Goal: Task Accomplishment & Management: Manage account settings

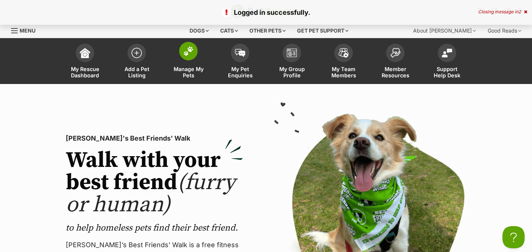
click at [190, 49] on img at bounding box center [188, 51] width 10 height 10
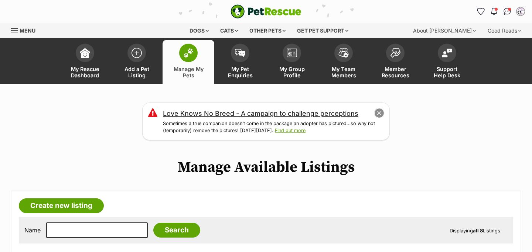
click at [375, 113] on button "close" at bounding box center [380, 113] width 10 height 10
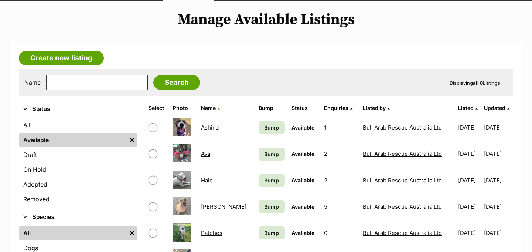
scroll to position [82, 0]
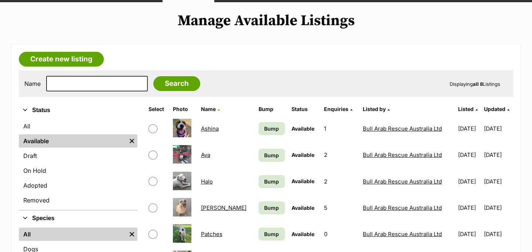
click at [184, 177] on img at bounding box center [182, 181] width 18 height 18
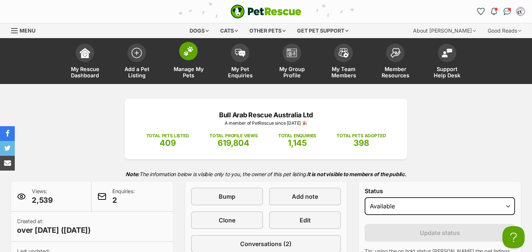
click at [195, 48] on span at bounding box center [188, 51] width 18 height 18
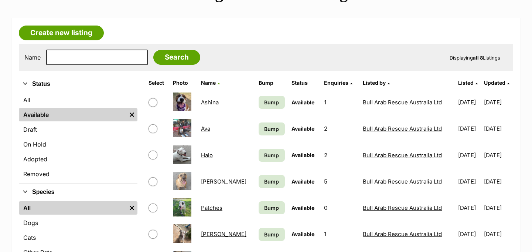
scroll to position [108, 0]
click at [207, 156] on link "Halo" at bounding box center [207, 154] width 12 height 7
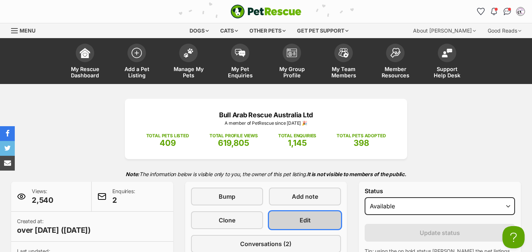
click at [309, 223] on span "Edit" at bounding box center [305, 220] width 11 height 9
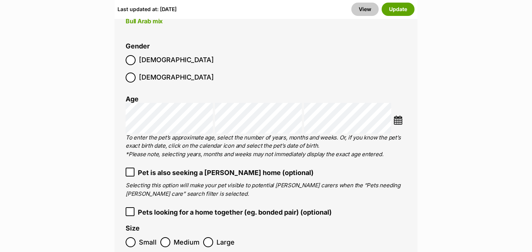
scroll to position [1116, 0]
click at [131, 170] on icon at bounding box center [130, 171] width 4 height 3
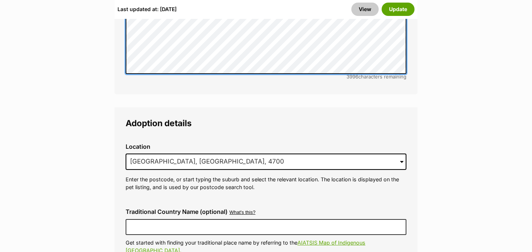
scroll to position [1783, 0]
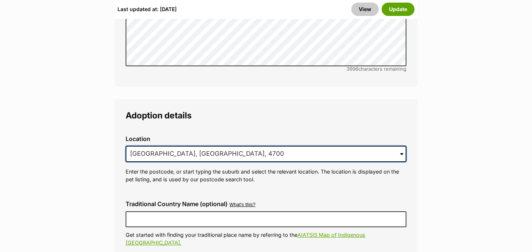
click at [198, 146] on input "Rockhampton, QLD, 4700" at bounding box center [266, 154] width 281 height 16
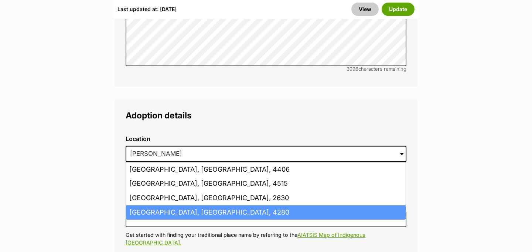
click at [144, 205] on li "Jimboomba, Queensland, 4280" at bounding box center [266, 212] width 280 height 14
type input "Jimboomba, Queensland, 4280"
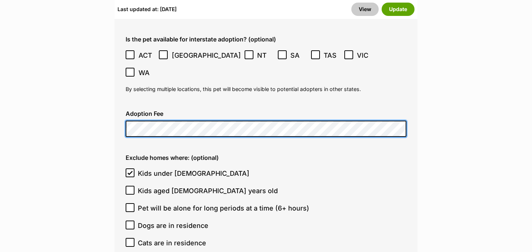
scroll to position [2012, 0]
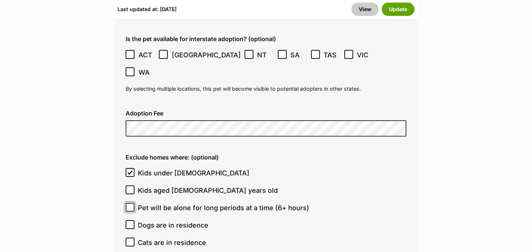
click at [133, 203] on input "Pet will be alone for long periods at a time (6+ hours)" at bounding box center [130, 207] width 9 height 9
checkbox input "true"
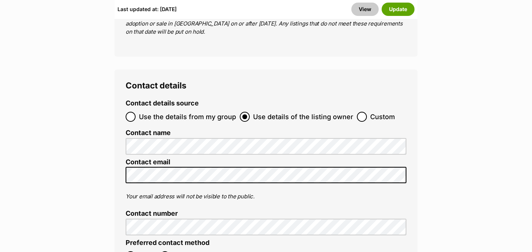
scroll to position [3033, 0]
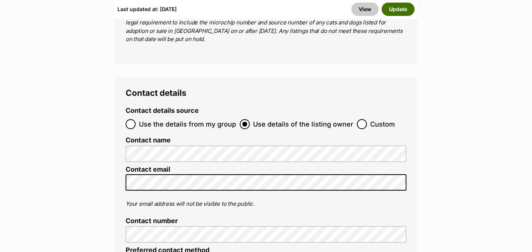
click at [402, 9] on button "Update" at bounding box center [398, 9] width 33 height 13
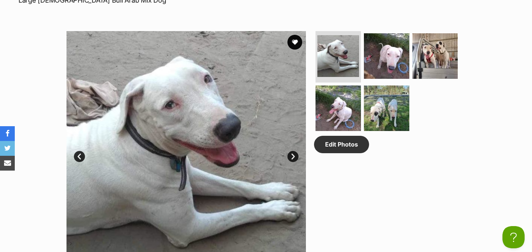
click at [342, 158] on div "Edit Photos" at bounding box center [390, 151] width 152 height 240
click at [332, 150] on link "Edit Photos" at bounding box center [341, 144] width 55 height 17
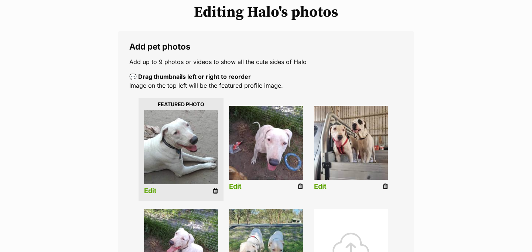
scroll to position [100, 0]
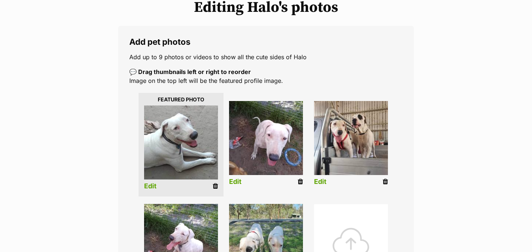
click at [214, 185] on icon at bounding box center [215, 186] width 5 height 7
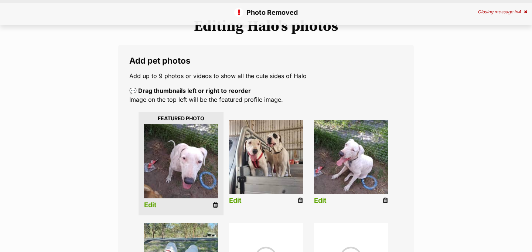
scroll to position [97, 0]
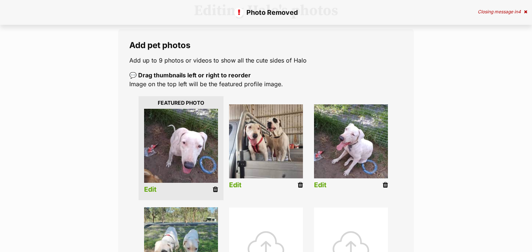
click at [216, 189] on icon at bounding box center [215, 189] width 5 height 7
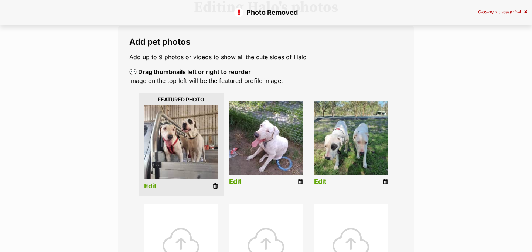
scroll to position [100, 0]
click at [299, 182] on icon at bounding box center [300, 181] width 5 height 7
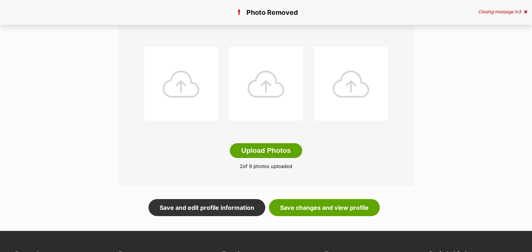
scroll to position [369, 0]
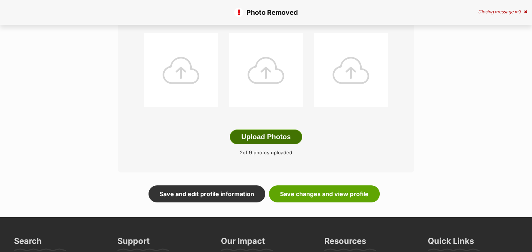
click at [272, 141] on button "Upload Photos" at bounding box center [266, 136] width 72 height 15
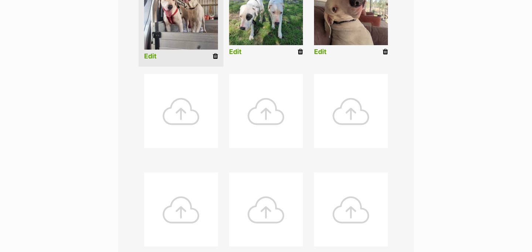
scroll to position [231, 0]
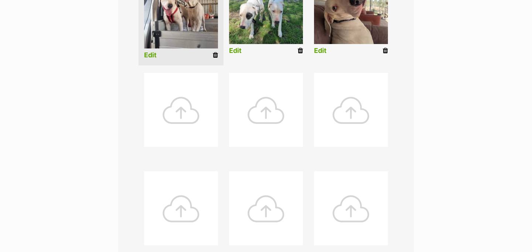
click at [177, 95] on div at bounding box center [181, 110] width 74 height 74
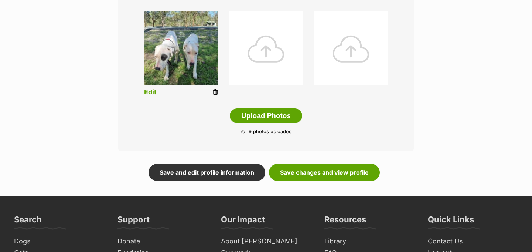
scroll to position [393, 0]
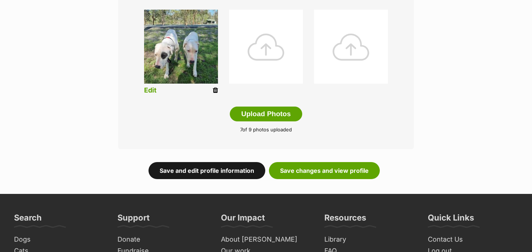
click at [199, 172] on link "Save and edit profile information" at bounding box center [207, 170] width 117 height 17
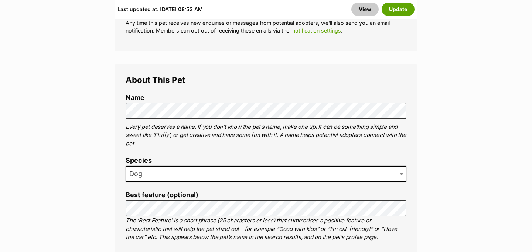
scroll to position [377, 0]
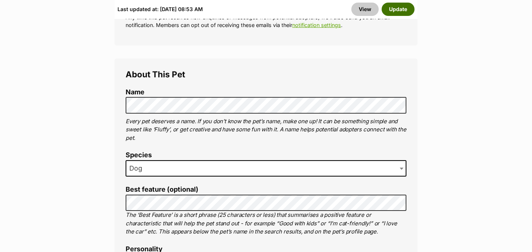
click at [398, 15] on button "Update" at bounding box center [398, 9] width 33 height 13
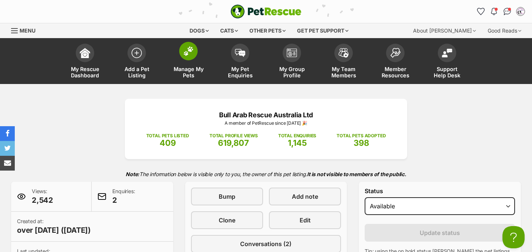
click at [195, 55] on span at bounding box center [188, 51] width 18 height 18
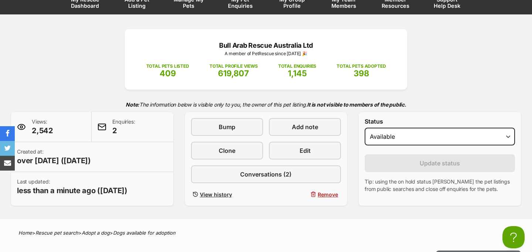
scroll to position [83, 0]
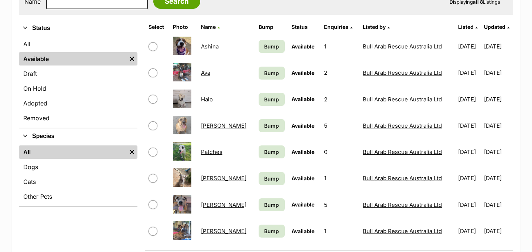
scroll to position [164, 0]
click at [210, 179] on link "[PERSON_NAME]" at bounding box center [223, 177] width 45 height 7
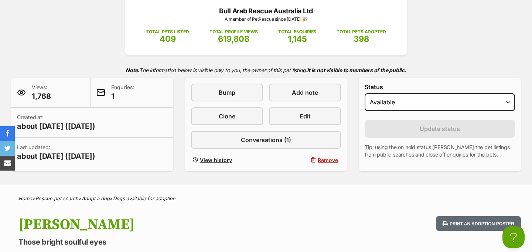
scroll to position [105, 0]
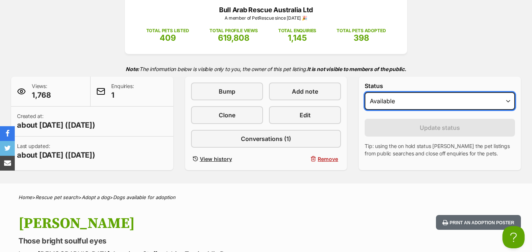
click at [388, 99] on select "Draft - not available as listing has enquires Available On hold Adopted" at bounding box center [440, 101] width 151 height 18
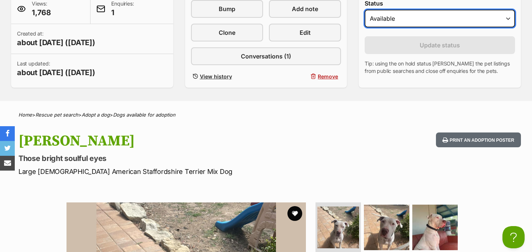
scroll to position [204, 0]
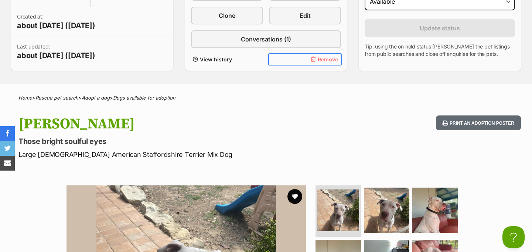
click at [317, 58] on span "button" at bounding box center [314, 59] width 6 height 6
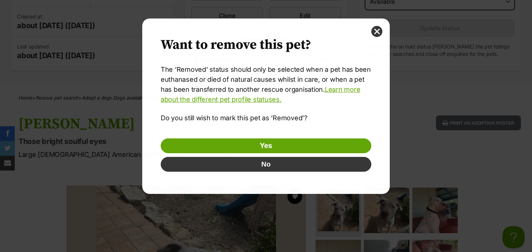
scroll to position [0, 0]
click at [378, 30] on button "close" at bounding box center [377, 31] width 11 height 11
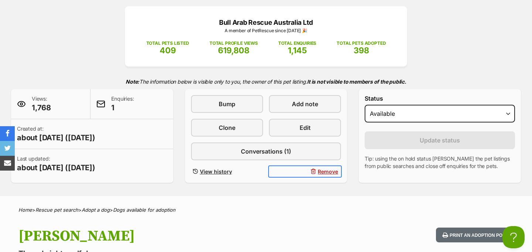
scroll to position [92, 0]
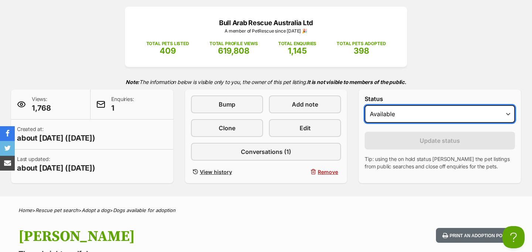
click at [388, 114] on select "Draft - not available as listing has enquires Available On hold Adopted" at bounding box center [440, 114] width 151 height 18
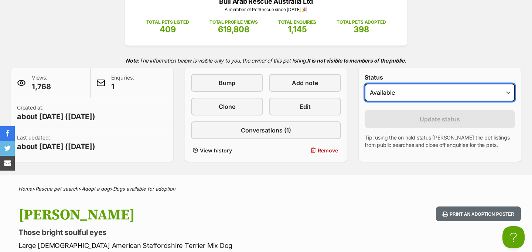
scroll to position [113, 0]
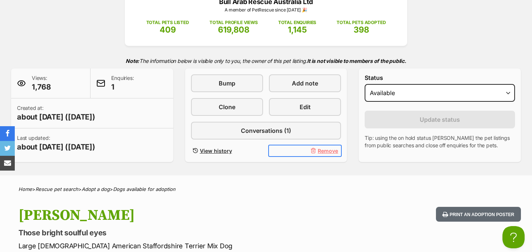
click at [325, 151] on span "Remove" at bounding box center [328, 151] width 20 height 8
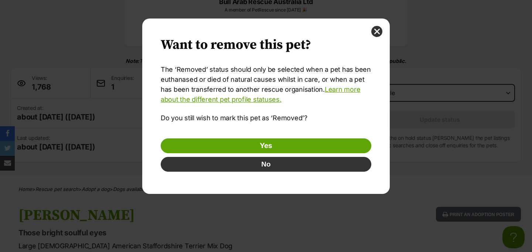
scroll to position [0, 0]
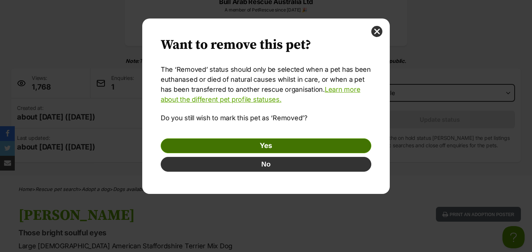
click at [264, 143] on link "Yes" at bounding box center [266, 145] width 211 height 15
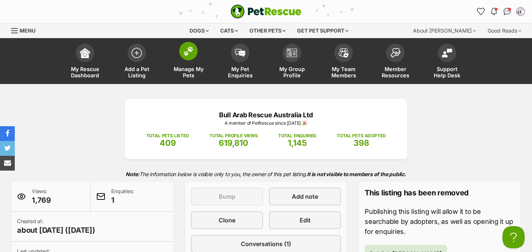
click at [190, 44] on span at bounding box center [188, 51] width 18 height 18
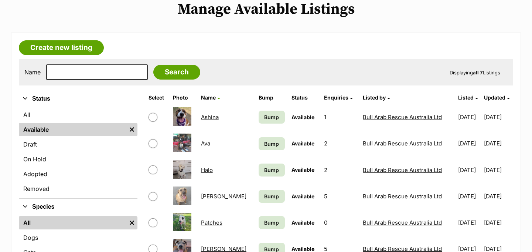
scroll to position [165, 0]
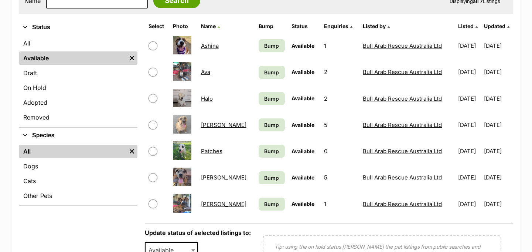
click at [191, 180] on img at bounding box center [182, 177] width 18 height 18
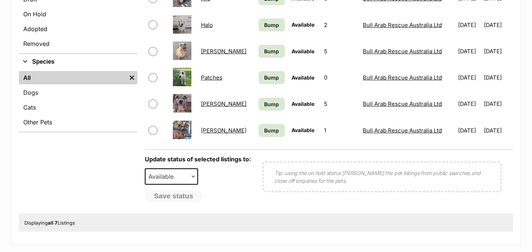
scroll to position [253, 0]
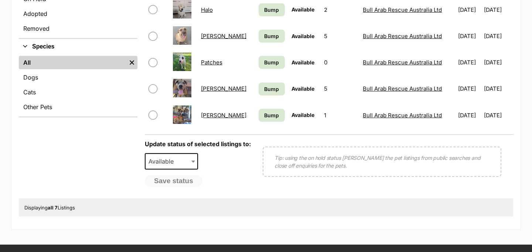
click at [204, 89] on link "[PERSON_NAME]" at bounding box center [223, 88] width 45 height 7
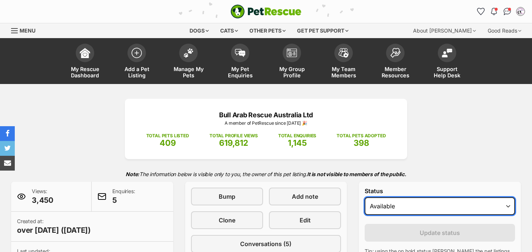
click at [390, 206] on select "Draft - not available as listing has enquires Available On hold Adopted" at bounding box center [440, 206] width 151 height 18
select select "rehomed"
click at [365, 197] on select "Draft - not available as listing has enquires Available On hold Adopted" at bounding box center [440, 206] width 151 height 18
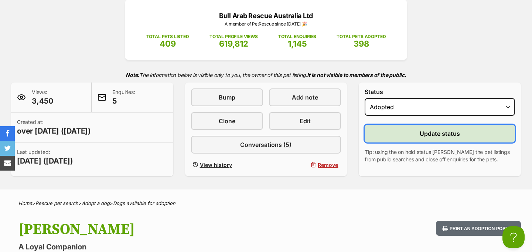
click at [403, 128] on button "Update status" at bounding box center [440, 134] width 151 height 18
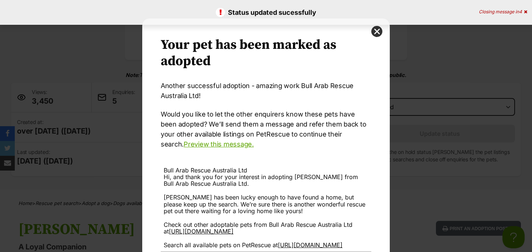
scroll to position [79, 0]
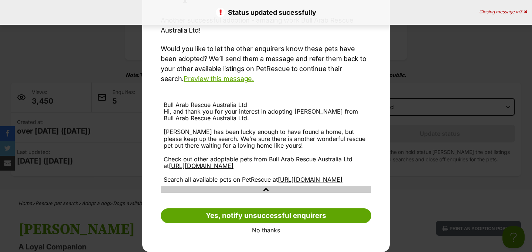
click at [257, 231] on link "No thanks" at bounding box center [266, 230] width 211 height 7
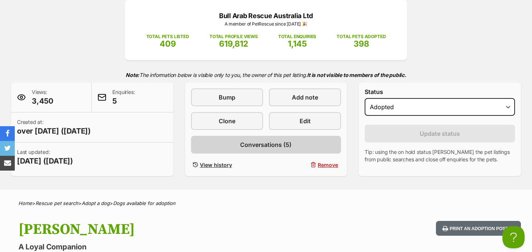
scroll to position [0, 0]
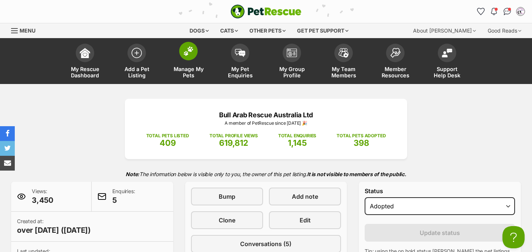
click at [187, 53] on img at bounding box center [188, 51] width 10 height 10
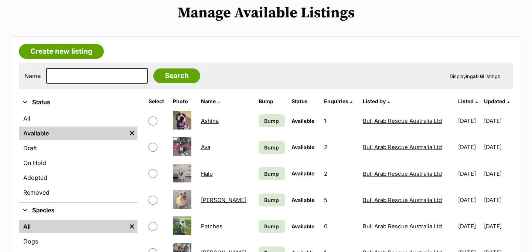
scroll to position [131, 0]
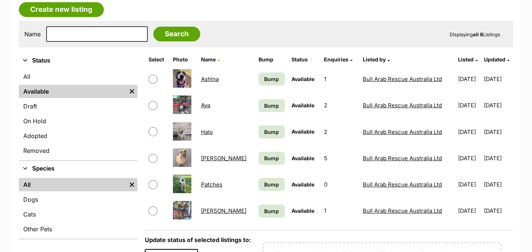
click at [176, 208] on img at bounding box center [182, 210] width 18 height 18
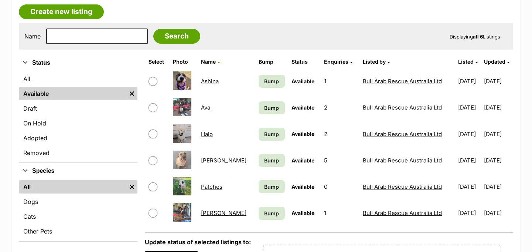
scroll to position [155, 0]
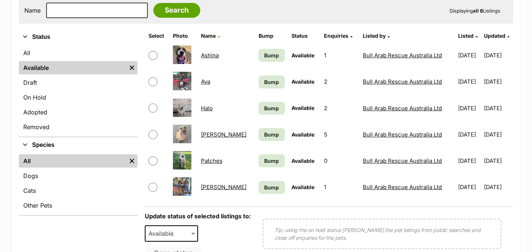
click at [218, 189] on td "[PERSON_NAME]" at bounding box center [226, 187] width 57 height 26
click at [213, 188] on link "[PERSON_NAME]" at bounding box center [223, 186] width 45 height 7
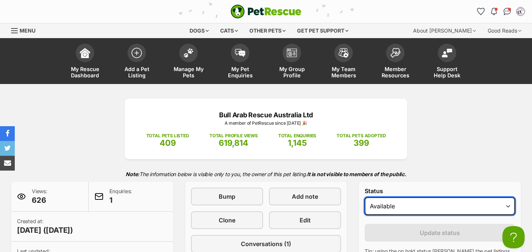
click at [401, 201] on select "Draft - not available as listing has enquires Available On hold Adopted" at bounding box center [440, 206] width 151 height 18
select select "rehomed"
click at [365, 197] on select "Draft - not available as listing has enquires Available On hold Adopted" at bounding box center [440, 206] width 151 height 18
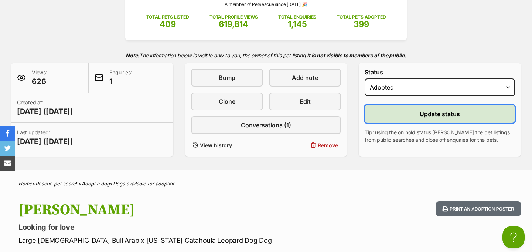
click at [385, 112] on button "Update status" at bounding box center [440, 114] width 151 height 18
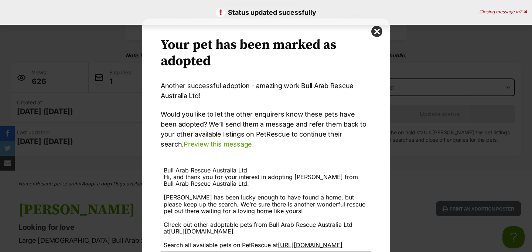
click at [379, 38] on div "Your pet has been marked as adopted Another successful adoption - amazing work …" at bounding box center [266, 167] width 248 height 299
click at [376, 31] on button "close" at bounding box center [377, 31] width 11 height 11
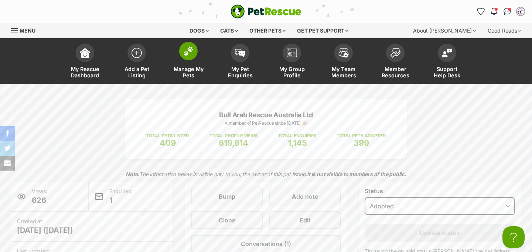
click at [190, 65] on link "Manage My Pets" at bounding box center [189, 62] width 52 height 44
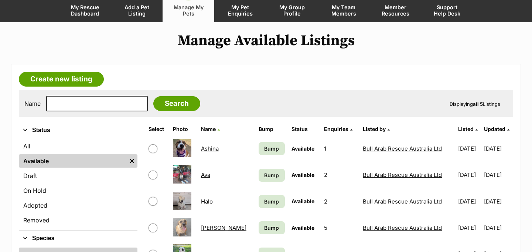
scroll to position [99, 0]
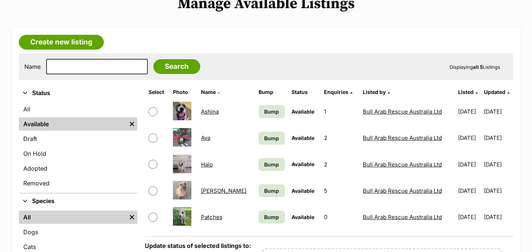
click at [153, 113] on input "checkbox" at bounding box center [153, 111] width 9 height 9
click at [154, 113] on input "checkbox" at bounding box center [153, 111] width 9 height 9
checkbox input "false"
click at [264, 111] on span "Bump" at bounding box center [271, 112] width 15 height 8
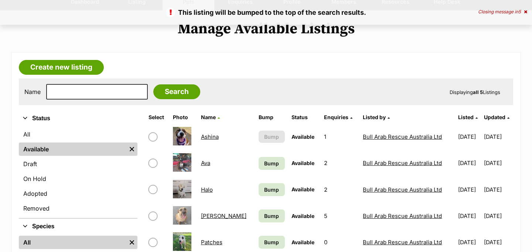
scroll to position [77, 0]
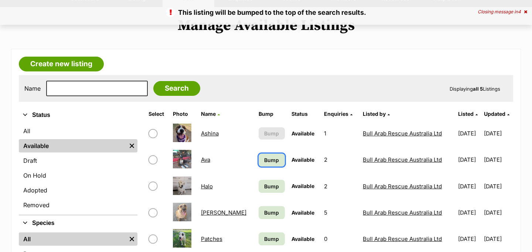
click at [264, 157] on span "Bump" at bounding box center [271, 160] width 15 height 8
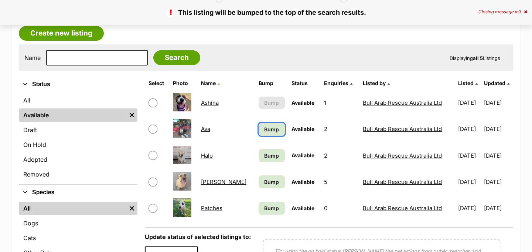
scroll to position [131, 0]
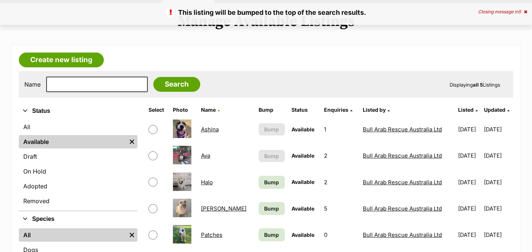
scroll to position [81, 0]
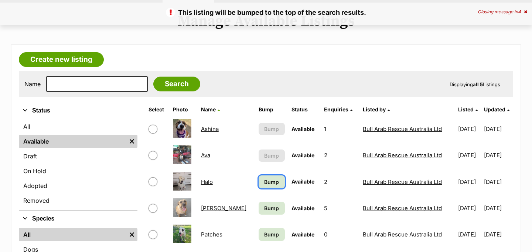
click at [259, 181] on link "Bump" at bounding box center [272, 181] width 26 height 13
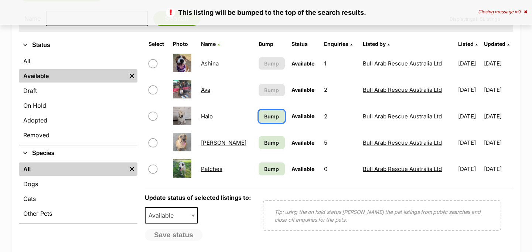
scroll to position [148, 0]
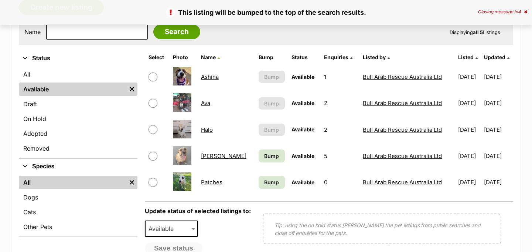
scroll to position [141, 0]
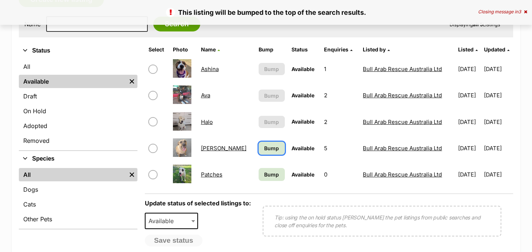
click at [264, 151] on span "Bump" at bounding box center [271, 148] width 15 height 8
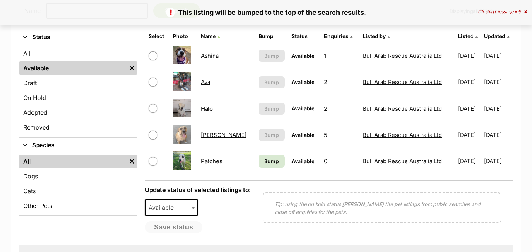
scroll to position [174, 0]
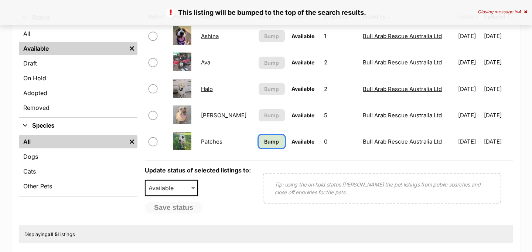
click at [264, 142] on span "Bump" at bounding box center [271, 142] width 15 height 8
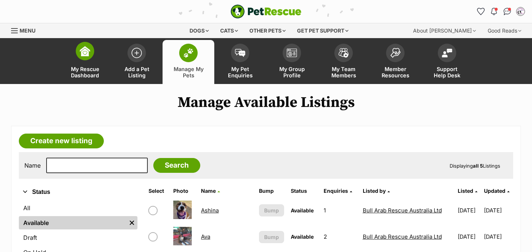
click at [89, 53] on img at bounding box center [85, 51] width 10 height 10
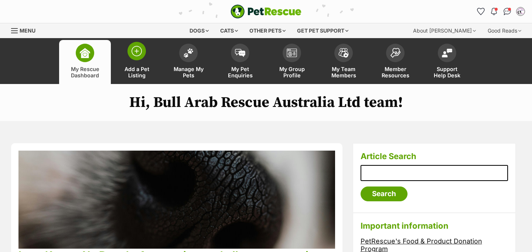
click at [125, 50] on link "Add a Pet Listing" at bounding box center [137, 62] width 52 height 44
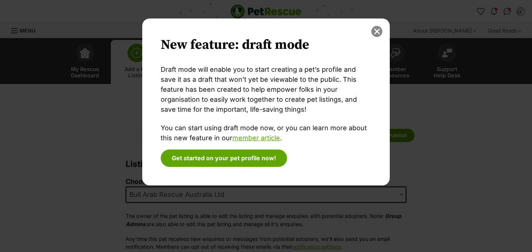
click at [379, 30] on button "close" at bounding box center [377, 31] width 11 height 11
